Goal: Task Accomplishment & Management: Use online tool/utility

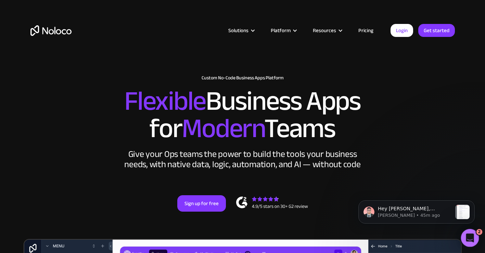
click at [468, 236] on icon "Open Intercom Messenger" at bounding box center [468, 237] width 11 height 11
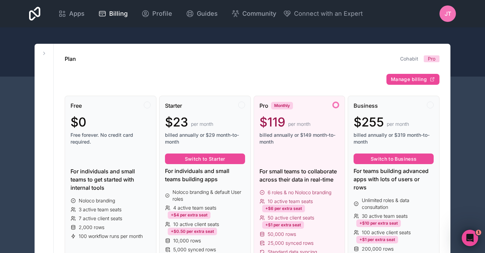
click at [412, 81] on span "Manage billing" at bounding box center [409, 79] width 36 height 6
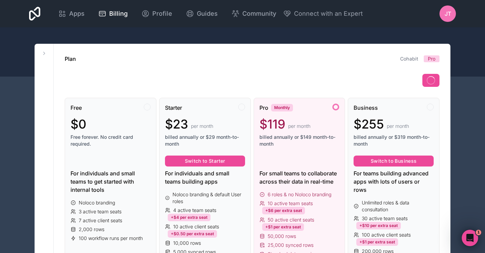
click at [451, 12] on div "JT" at bounding box center [447, 13] width 16 height 16
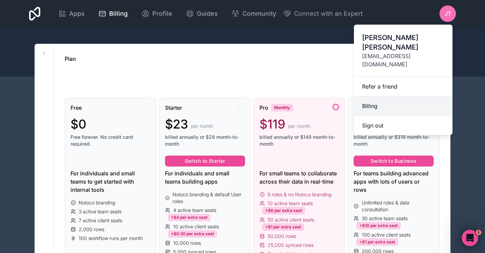
click at [383, 96] on link "Billing" at bounding box center [403, 106] width 99 height 20
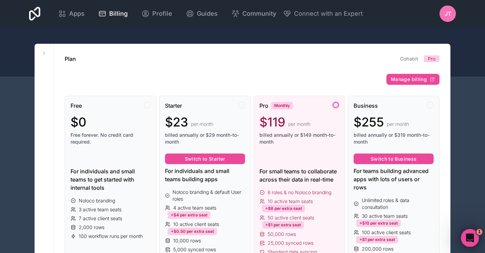
click at [468, 237] on icon "Open Intercom Messenger" at bounding box center [468, 237] width 11 height 11
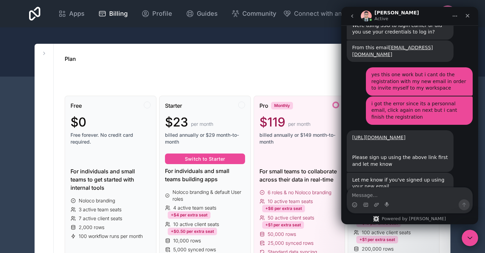
scroll to position [1368, 0]
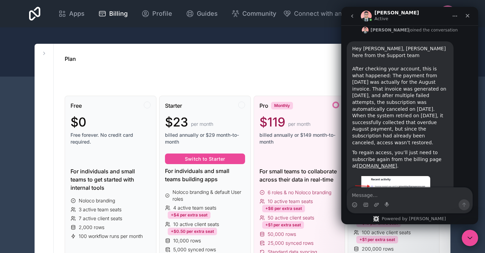
click at [383, 192] on textarea "Message…" at bounding box center [409, 194] width 125 height 12
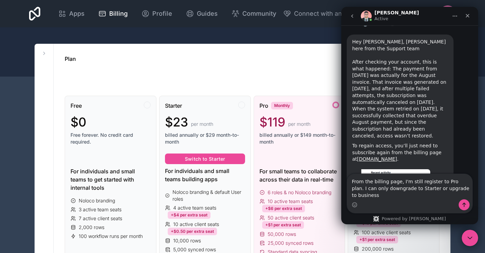
scroll to position [1381, 0]
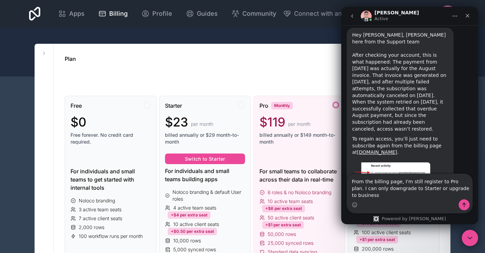
type textarea "From the billing page, I'm still register to Pro plan. I can only downgrade to …"
click at [466, 207] on icon "Send a message…" at bounding box center [463, 204] width 5 height 5
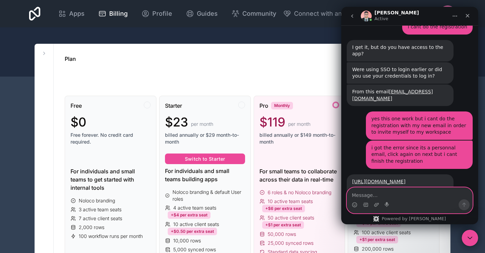
scroll to position [1401, 0]
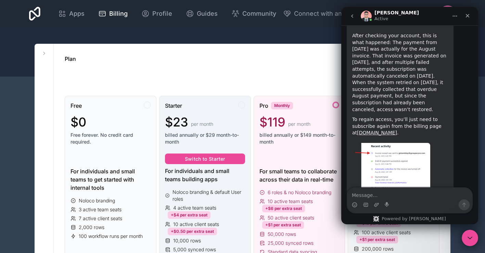
click at [218, 134] on span "billed annually or $29 month-to-month" at bounding box center [205, 139] width 80 height 14
click at [297, 145] on span "billed annually or $149 month-to-month" at bounding box center [299, 139] width 80 height 14
click at [472, 18] on div "Close" at bounding box center [467, 16] width 12 height 12
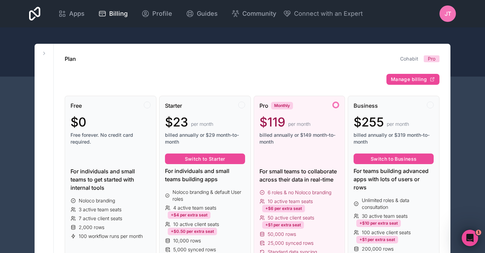
scroll to position [0, 0]
click at [473, 239] on div "Open Intercom Messenger" at bounding box center [468, 237] width 23 height 23
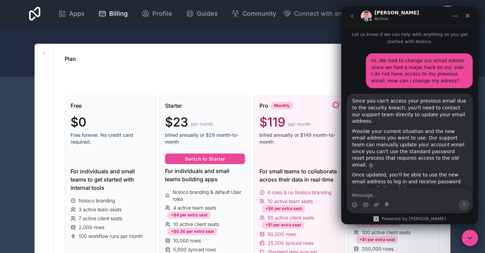
scroll to position [1401, 0]
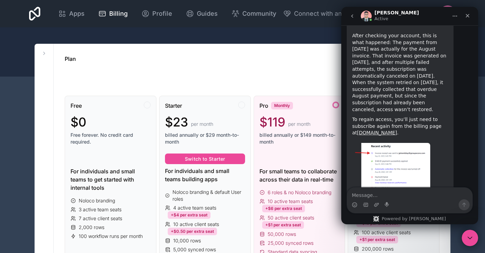
click at [467, 17] on icon "Close" at bounding box center [467, 15] width 5 height 5
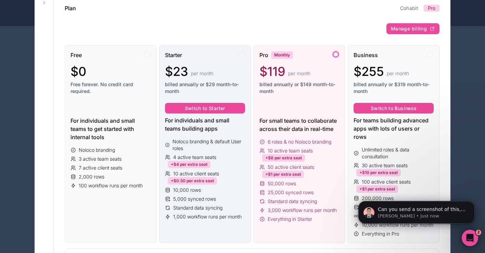
scroll to position [55, 0]
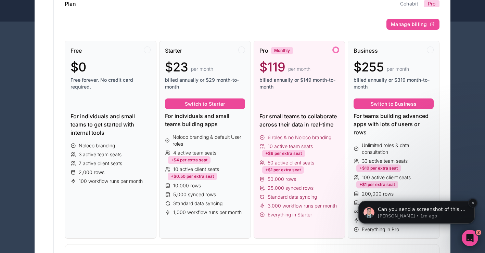
click at [451, 212] on p "Can you send a screenshot of this, please?" at bounding box center [422, 209] width 88 height 7
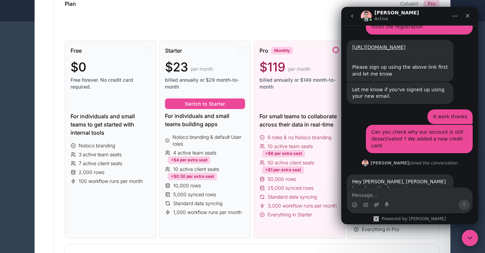
scroll to position [1432, 0]
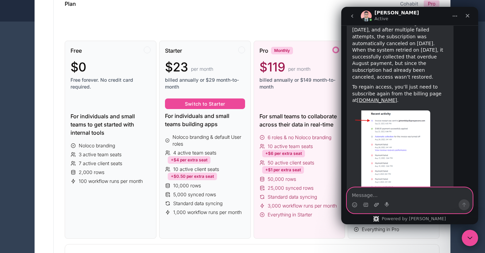
click at [375, 207] on icon "Upload attachment" at bounding box center [376, 204] width 5 height 5
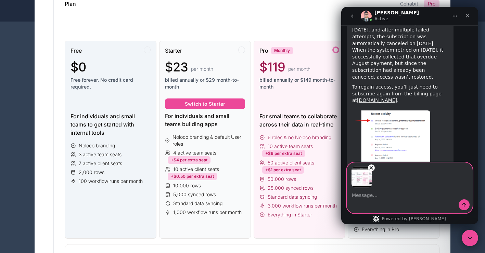
scroll to position [1457, 0]
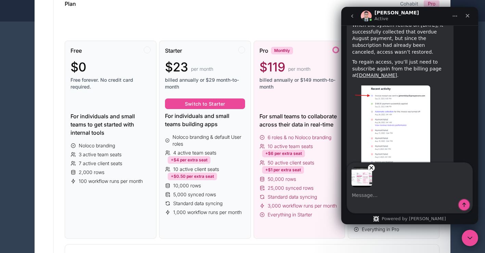
click at [466, 207] on icon "Send a message…" at bounding box center [463, 204] width 5 height 5
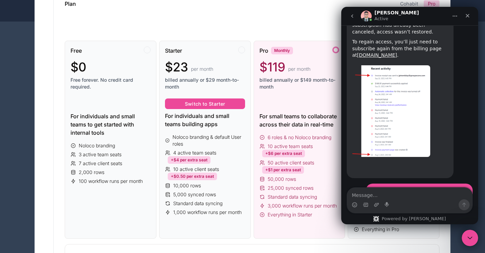
scroll to position [1490, 0]
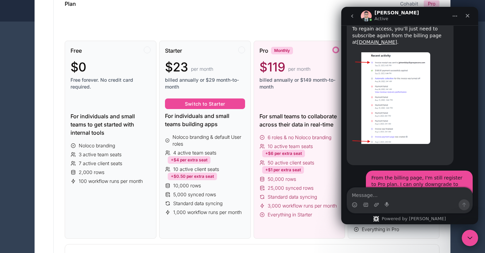
click at [469, 18] on icon "Close" at bounding box center [467, 15] width 5 height 5
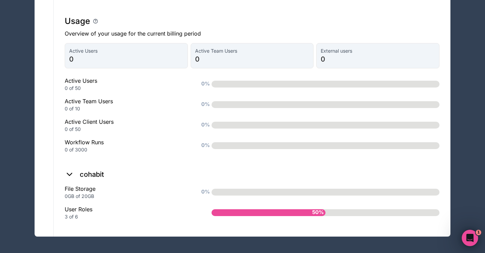
scroll to position [500, 0]
click at [467, 234] on icon "Open Intercom Messenger" at bounding box center [468, 237] width 11 height 11
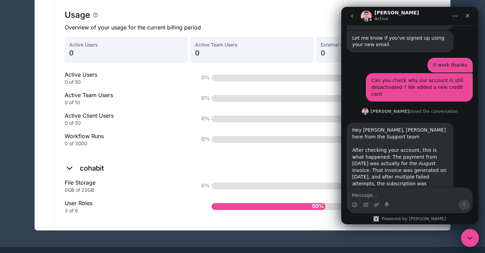
scroll to position [1490, 0]
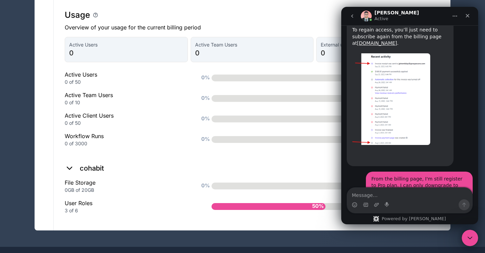
click at [211, 80] on span "0%" at bounding box center [205, 77] width 12 height 11
click at [239, 30] on p "Overview of your usage for the current billing period" at bounding box center [252, 27] width 375 height 8
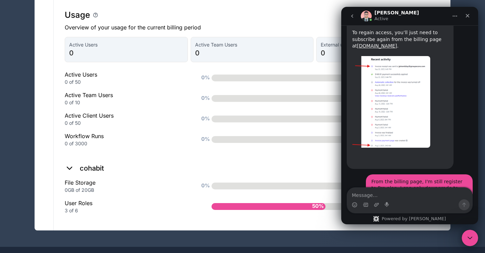
scroll to position [1524, 0]
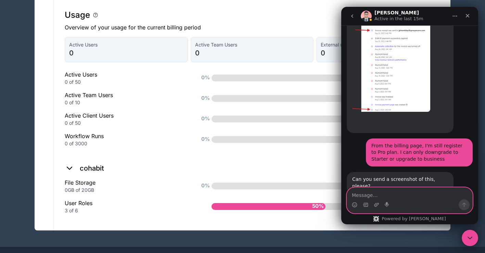
click at [397, 191] on textarea "Message…" at bounding box center [409, 194] width 125 height 12
type textarea "Same thing"
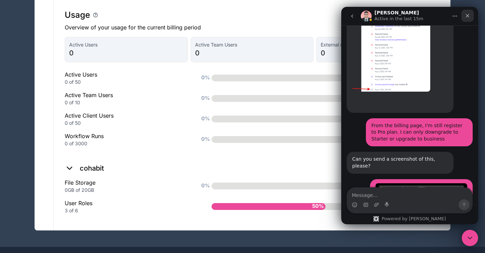
click at [468, 14] on icon "Close" at bounding box center [467, 15] width 5 height 5
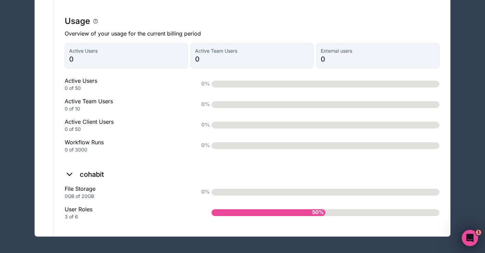
scroll to position [471, 0]
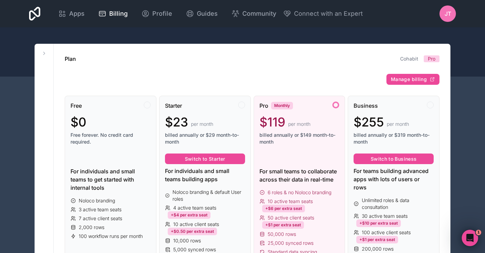
scroll to position [0, 0]
click at [85, 14] on span "Apps" at bounding box center [76, 14] width 15 height 10
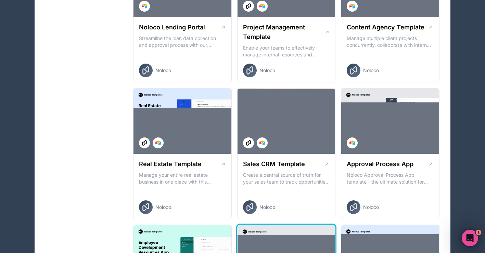
scroll to position [304, 0]
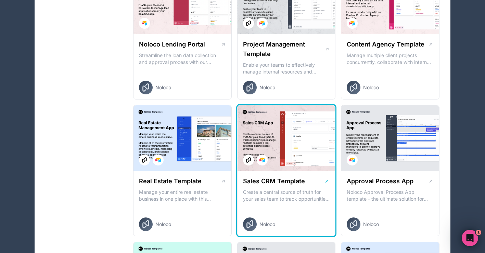
click at [274, 179] on h1 "Sales CRM Template" at bounding box center [274, 182] width 62 height 10
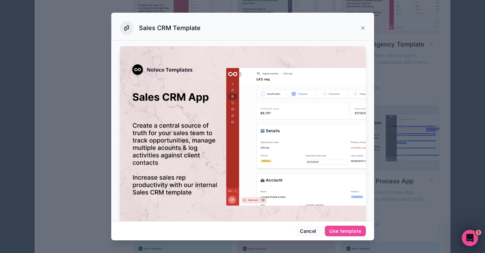
scroll to position [85, 0]
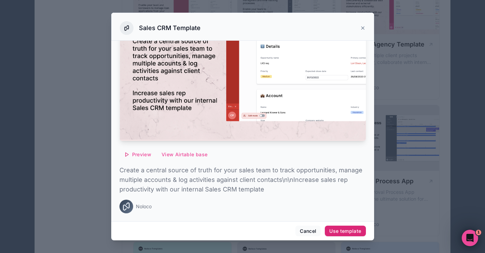
click at [345, 232] on div "Use template" at bounding box center [345, 231] width 32 height 6
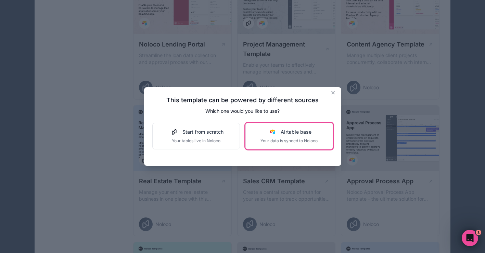
click at [255, 143] on button "Airtable base Your data is synced to Noloco" at bounding box center [289, 136] width 88 height 27
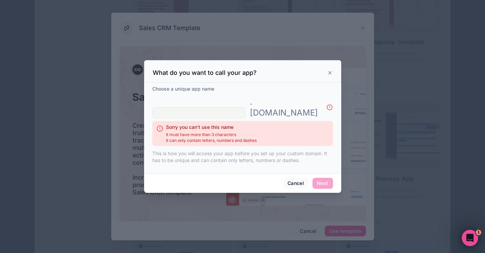
scroll to position [301, 0]
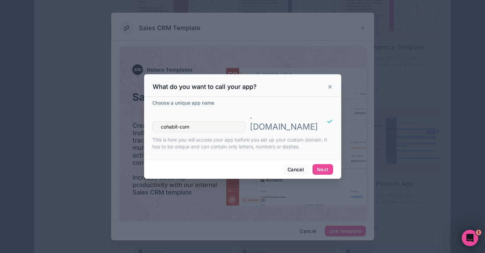
drag, startPoint x: 246, startPoint y: 177, endPoint x: 238, endPoint y: 137, distance: 40.5
click at [238, 137] on p "This is how you will access your app before you set up your custom domain. It h…" at bounding box center [242, 144] width 181 height 14
click at [225, 121] on input "cohabit-com" at bounding box center [198, 126] width 93 height 11
type input "cohabit-crm"
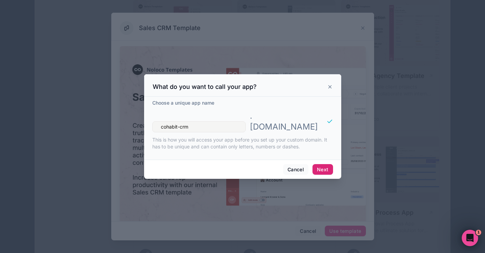
click at [327, 166] on button "Next" at bounding box center [322, 169] width 20 height 11
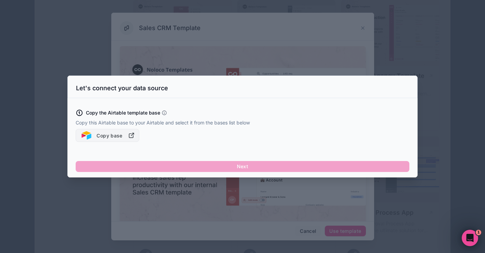
click at [130, 136] on icon "button" at bounding box center [131, 135] width 7 height 7
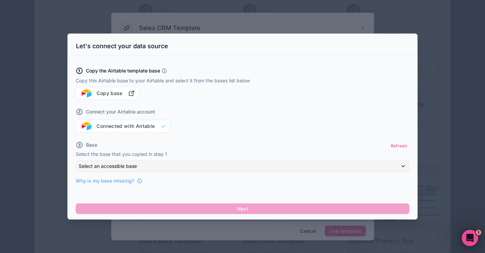
scroll to position [243, 0]
click at [110, 162] on div "Select an accessible base" at bounding box center [242, 166] width 333 height 11
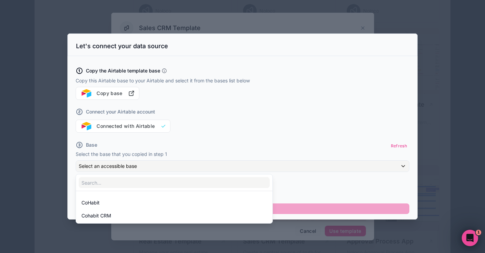
click at [110, 164] on div at bounding box center [242, 127] width 350 height 186
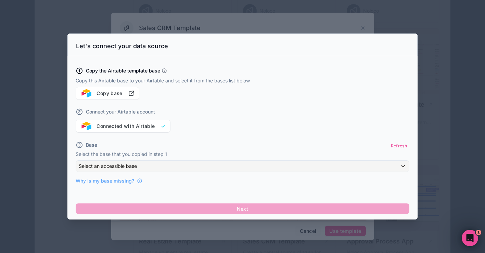
click at [110, 164] on span "Select an accessible base" at bounding box center [108, 166] width 58 height 6
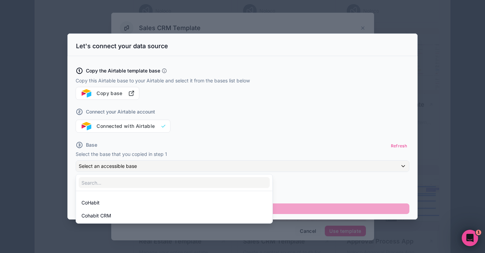
click at [134, 157] on div at bounding box center [242, 127] width 350 height 186
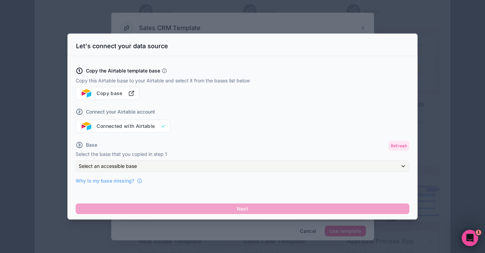
click at [396, 144] on button "Refresh" at bounding box center [398, 146] width 21 height 10
click at [153, 163] on div "Select an accessible base" at bounding box center [242, 166] width 333 height 11
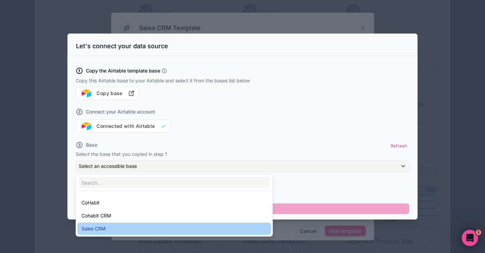
click at [109, 225] on div "Sales CRM" at bounding box center [174, 229] width 194 height 12
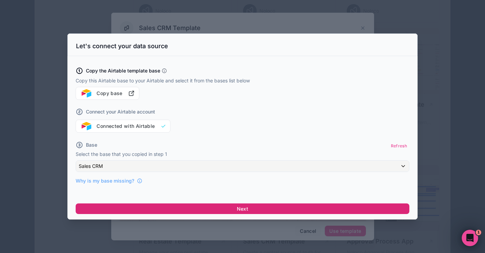
click at [192, 209] on button "Next" at bounding box center [243, 209] width 334 height 11
